Goal: Book appointment/travel/reservation

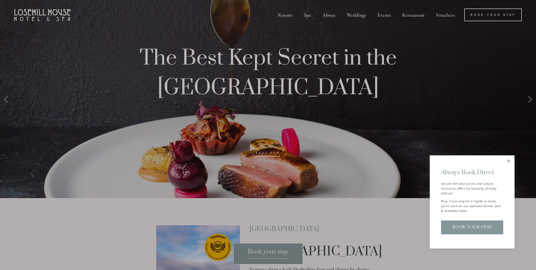
click at [509, 160] on link "Close" at bounding box center [509, 161] width 10 height 10
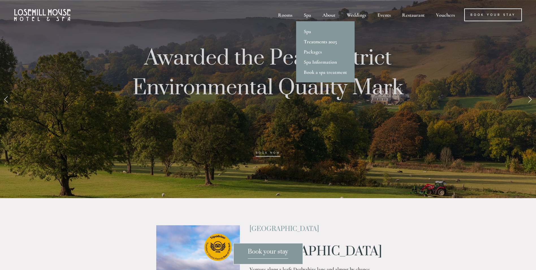
click at [324, 41] on link "Treatments 2025" at bounding box center [325, 41] width 59 height 10
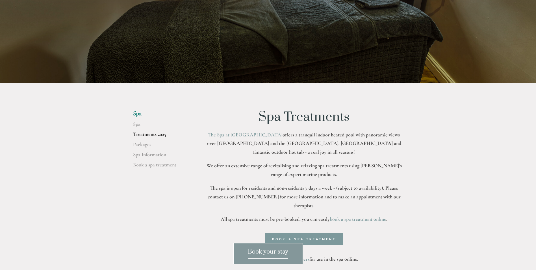
scroll to position [85, 0]
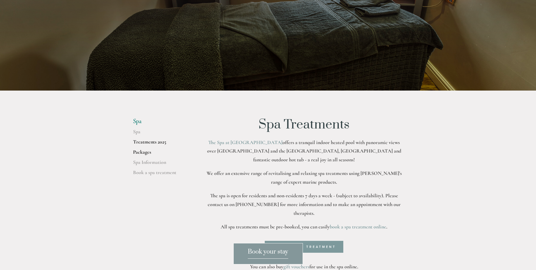
click at [145, 155] on link "Packages" at bounding box center [160, 154] width 54 height 10
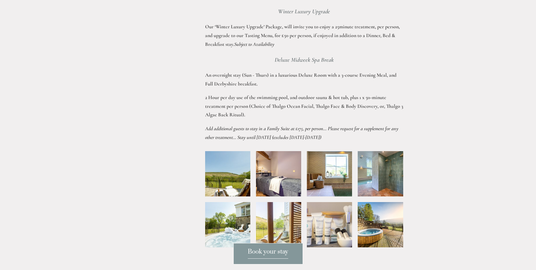
scroll to position [763, 0]
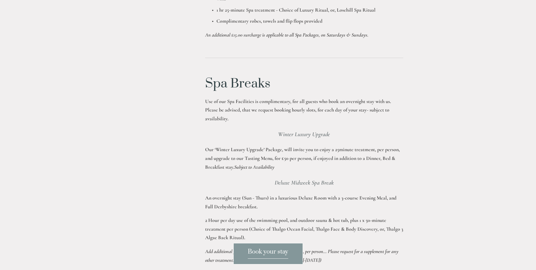
click at [123, 165] on div "Rooms Rooms Your Stay Book a stay Offers Spa" at bounding box center [268, 88] width 536 height 1703
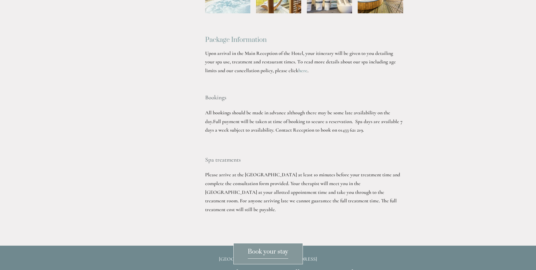
scroll to position [1103, 0]
